Goal: Information Seeking & Learning: Learn about a topic

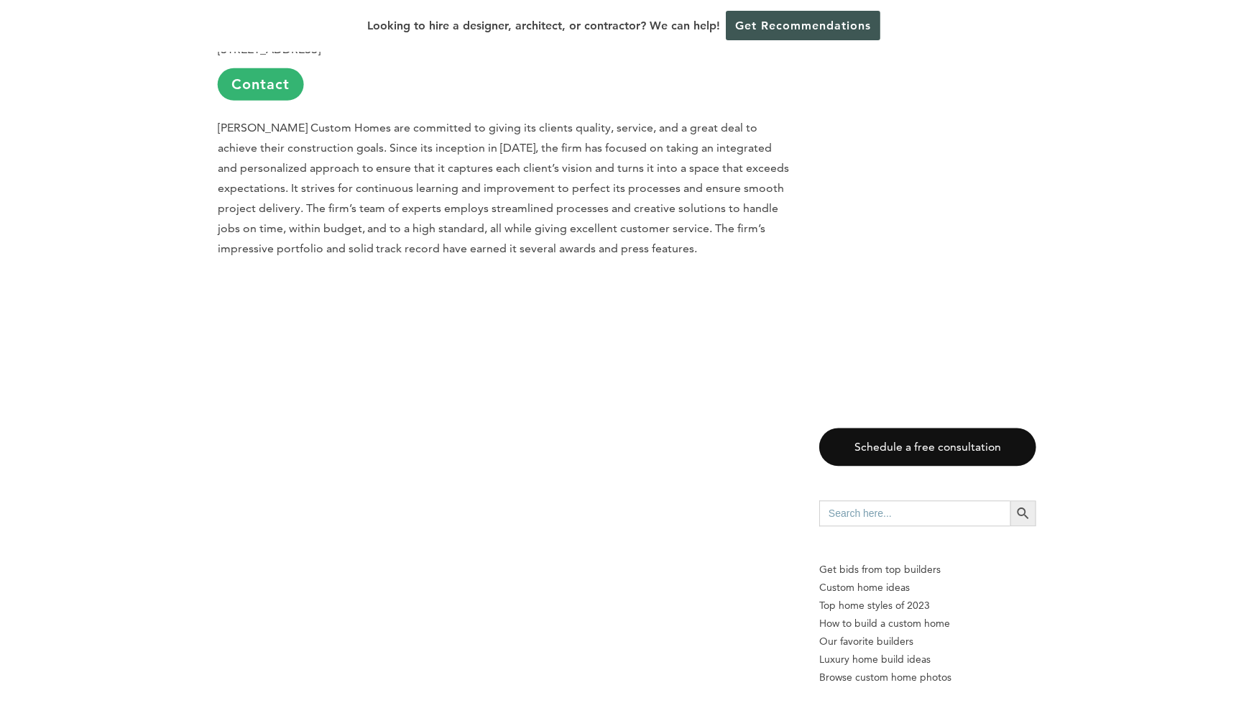
scroll to position [2106, 0]
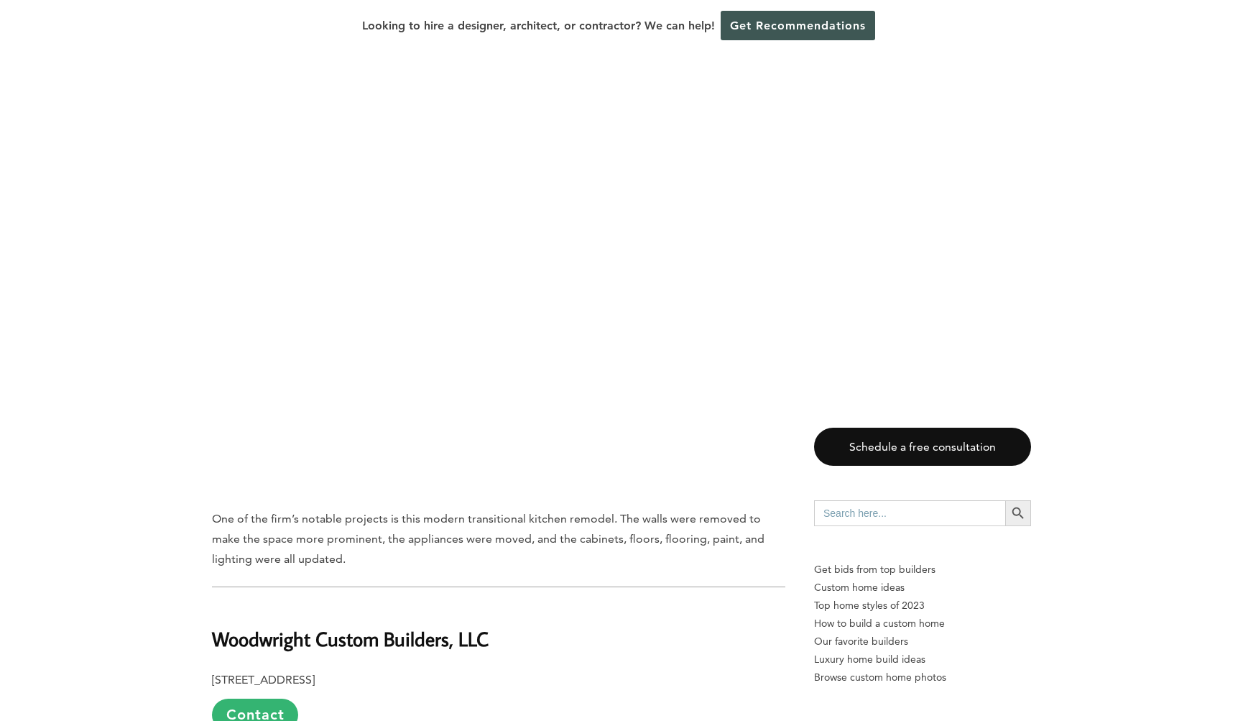
scroll to position [5126, 0]
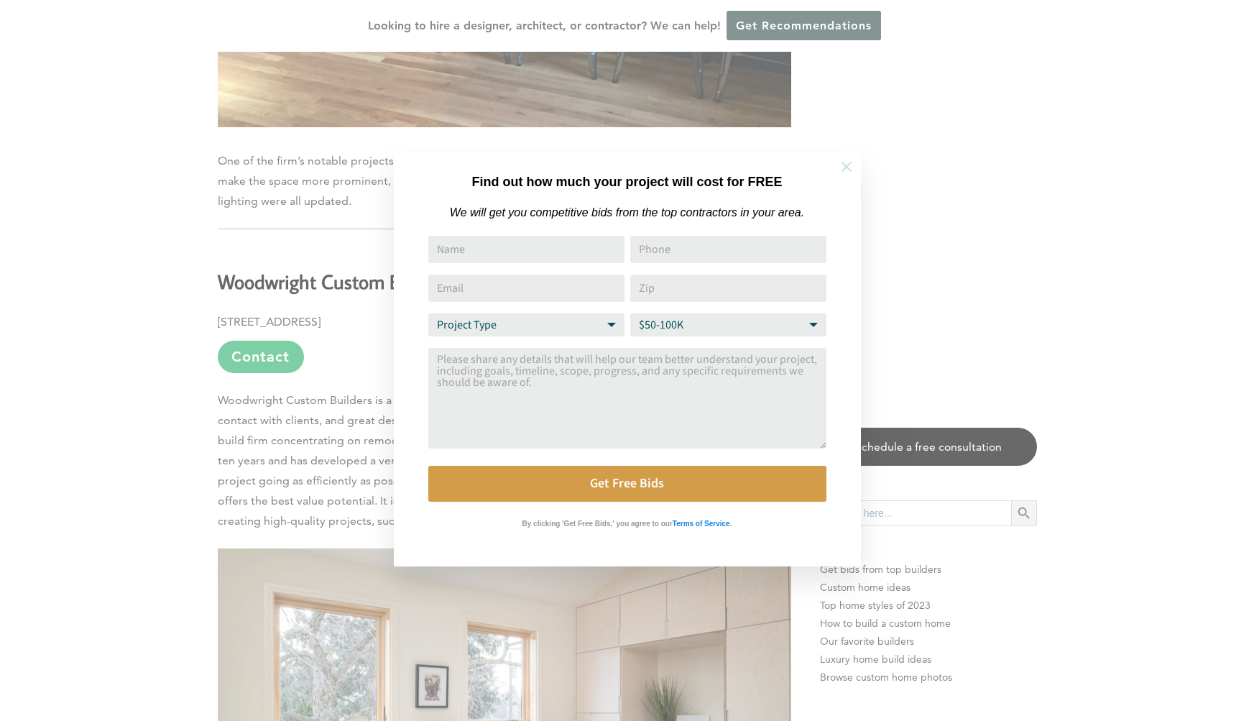
click at [850, 169] on icon at bounding box center [846, 167] width 16 height 16
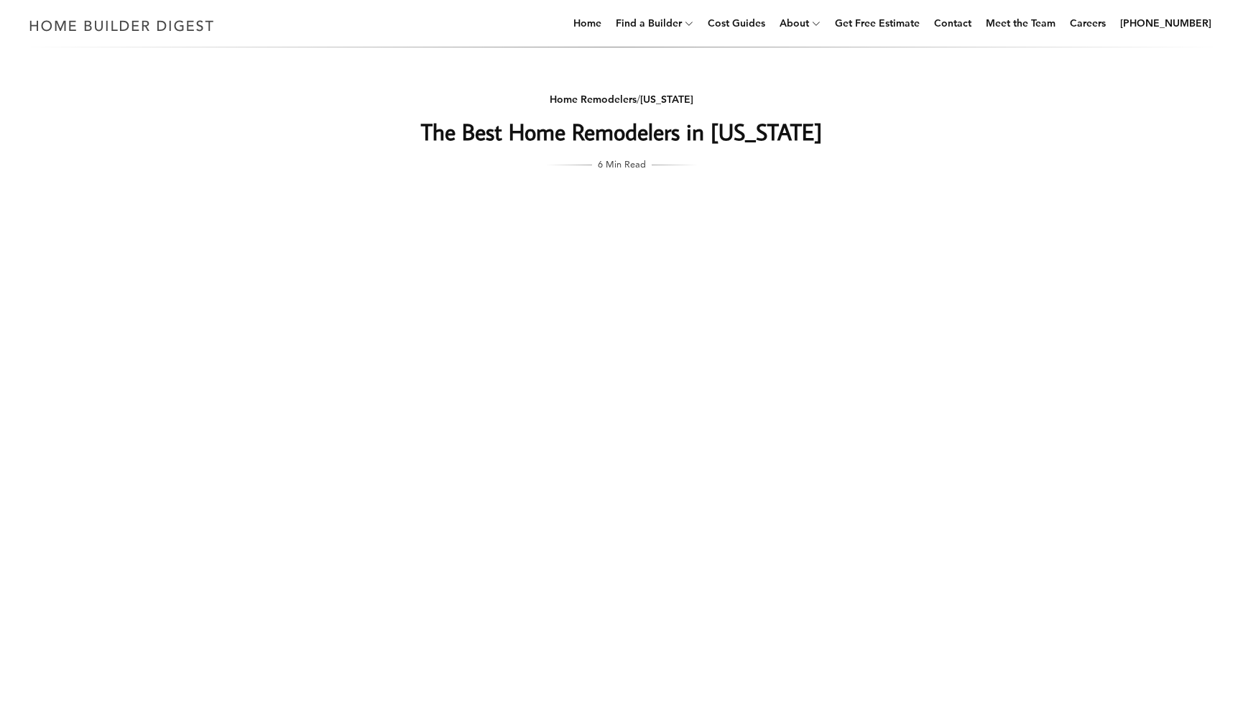
scroll to position [0, 0]
